Goal: Transaction & Acquisition: Obtain resource

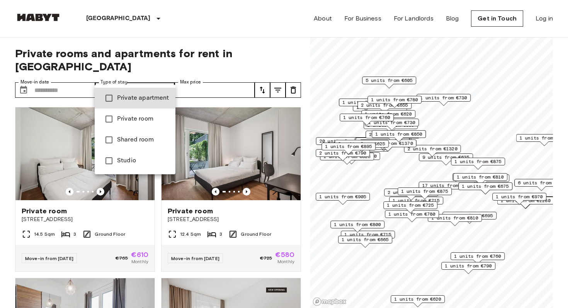
type input "**********"
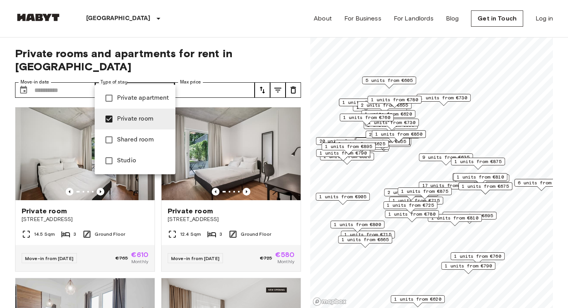
click at [164, 79] on div at bounding box center [284, 154] width 568 height 308
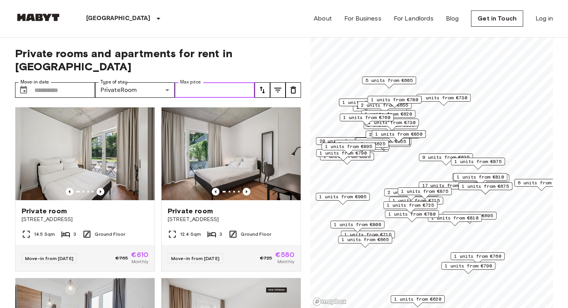
click at [238, 82] on input "Max price" at bounding box center [215, 89] width 80 height 15
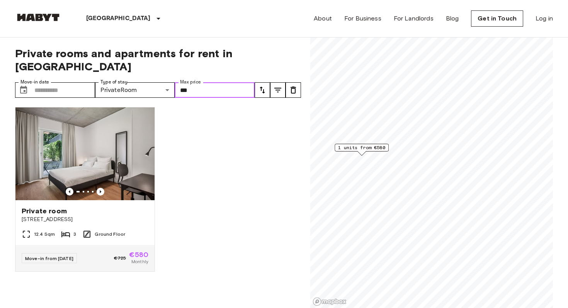
type input "***"
click at [101, 174] on img at bounding box center [84, 153] width 139 height 93
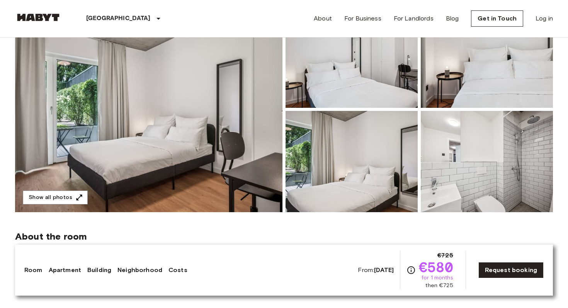
scroll to position [101, 0]
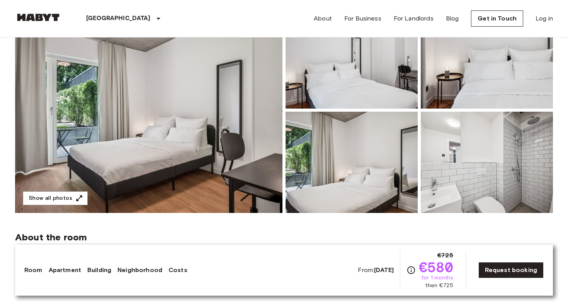
click at [469, 153] on img at bounding box center [487, 162] width 132 height 101
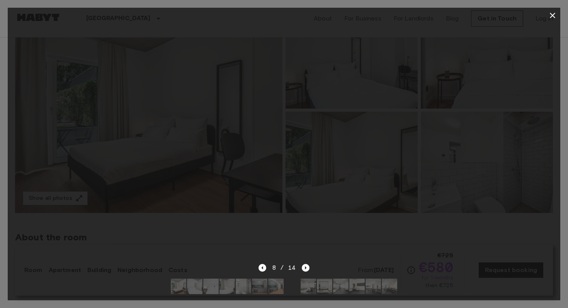
click at [516, 88] on div at bounding box center [284, 143] width 553 height 240
click at [554, 12] on icon "button" at bounding box center [552, 15] width 9 height 9
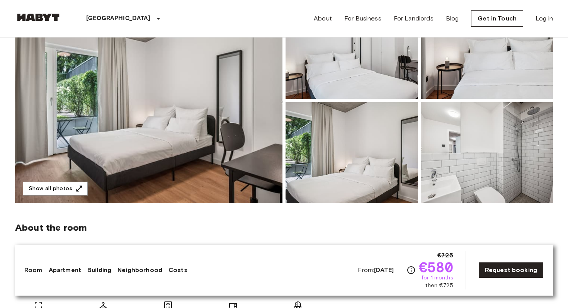
scroll to position [150, 0]
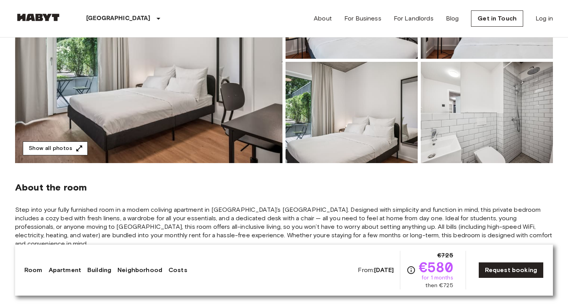
click at [74, 143] on button "Show all photos" at bounding box center [55, 148] width 65 height 14
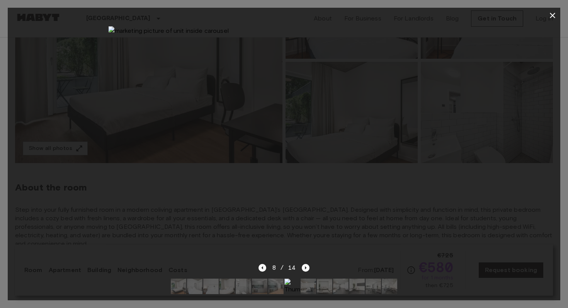
click at [211, 54] on img at bounding box center [284, 143] width 351 height 234
